Goal: Information Seeking & Learning: Learn about a topic

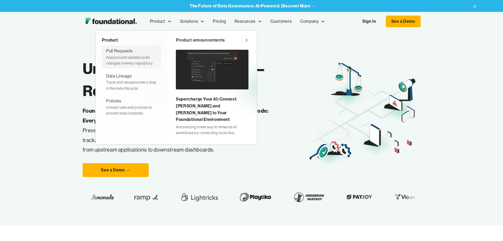
click at [106, 55] on div "Analyze and validate code changes in every repository" at bounding box center [131, 60] width 51 height 12
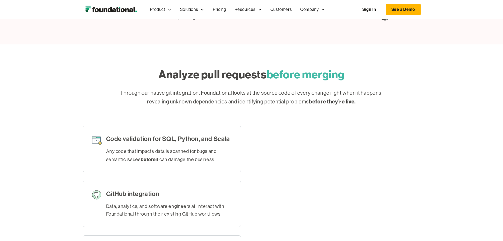
scroll to position [79, 0]
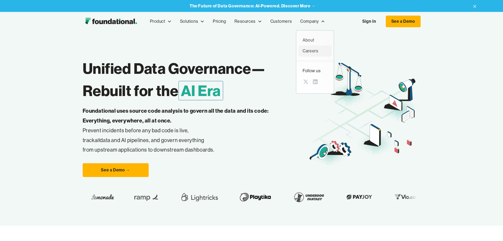
click at [303, 48] on div "Careers" at bounding box center [315, 51] width 25 height 7
drag, startPoint x: 97, startPoint y: 21, endPoint x: 77, endPoint y: 21, distance: 20.1
click at [83, 21] on div "Product Product Pull Requests Analyze and validate code changes in every reposi…" at bounding box center [252, 21] width 338 height 17
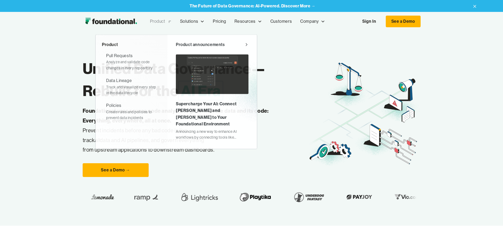
click at [146, 21] on div "Product" at bounding box center [161, 21] width 30 height 17
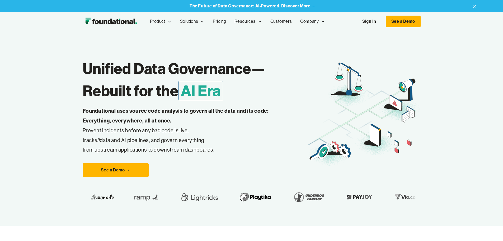
drag, startPoint x: 84, startPoint y: 23, endPoint x: 123, endPoint y: 71, distance: 61.8
click at [123, 71] on div "Unified Data Governance— Rebuilt for the AI Era Foundational uses source code a…" at bounding box center [252, 114] width 338 height 125
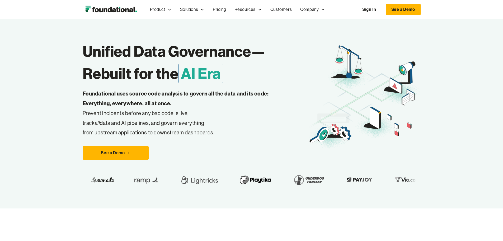
scroll to position [26, 0]
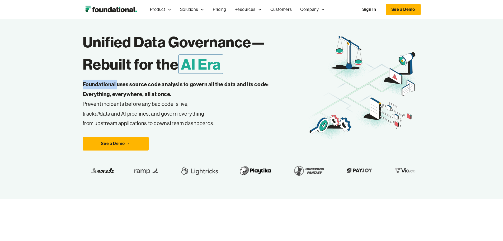
drag, startPoint x: 40, startPoint y: 104, endPoint x: 74, endPoint y: 103, distance: 33.9
click at [83, 97] on strong "Foundational uses source code analysis to govern all the data and its code: Eve…" at bounding box center [176, 89] width 186 height 16
copy strong "Foundational"
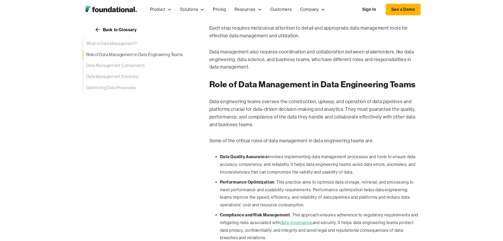
scroll to position [238, 0]
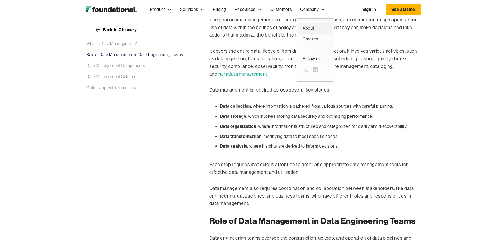
click at [303, 27] on div "About" at bounding box center [315, 28] width 25 height 7
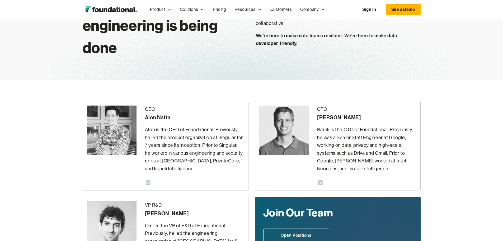
scroll to position [53, 0]
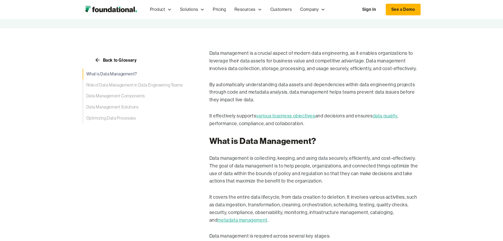
scroll to position [53, 0]
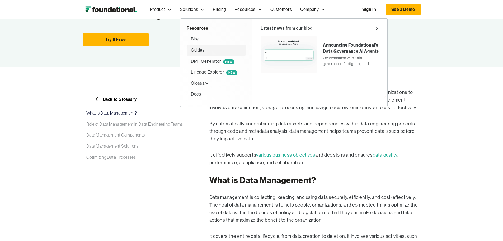
click at [191, 51] on div "Guides" at bounding box center [216, 50] width 51 height 7
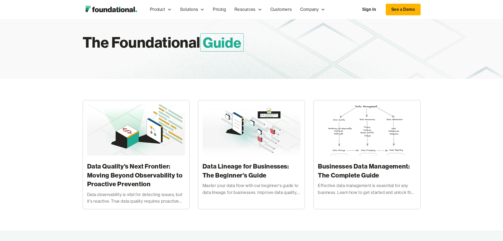
scroll to position [26, 0]
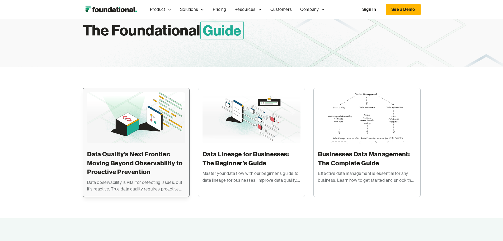
click at [120, 134] on img at bounding box center [136, 117] width 98 height 51
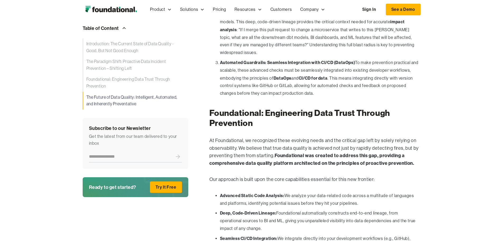
scroll to position [1238, 0]
